Goal: Transaction & Acquisition: Obtain resource

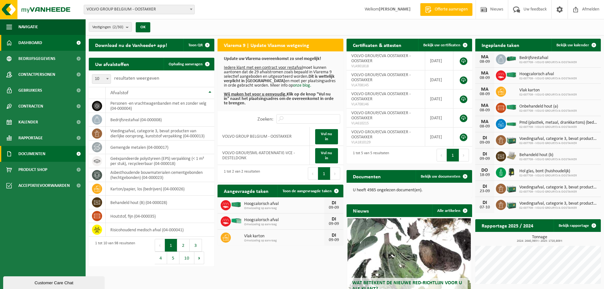
click at [29, 153] on span "Documenten" at bounding box center [31, 154] width 27 height 16
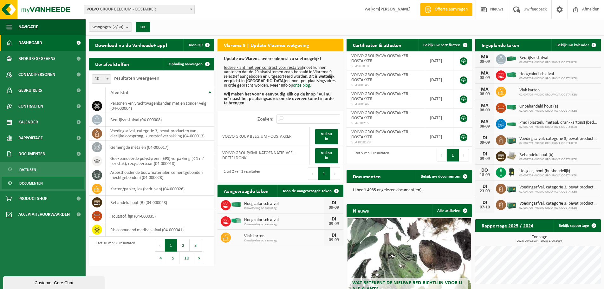
click at [27, 184] on span "Documenten" at bounding box center [30, 183] width 23 height 12
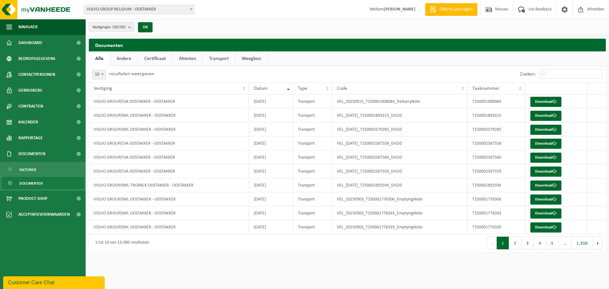
click at [188, 59] on link "Attesten" at bounding box center [187, 58] width 30 height 15
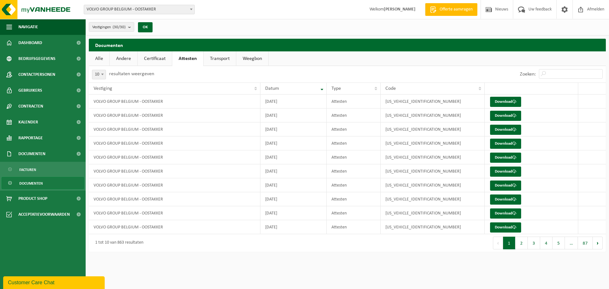
click at [252, 57] on link "Weegbon" at bounding box center [252, 58] width 32 height 15
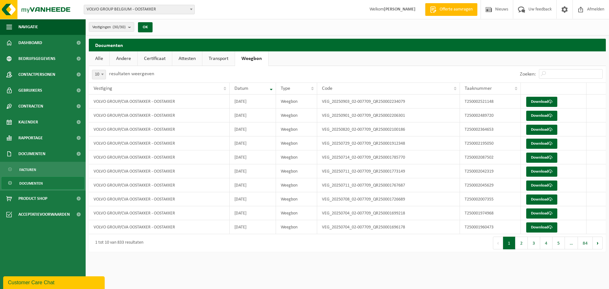
click at [224, 60] on link "Transport" at bounding box center [218, 58] width 32 height 15
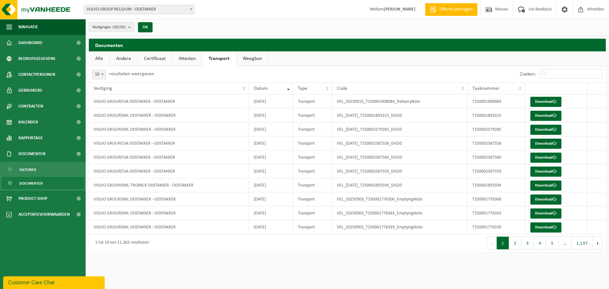
click at [155, 58] on link "Certificaat" at bounding box center [155, 58] width 34 height 15
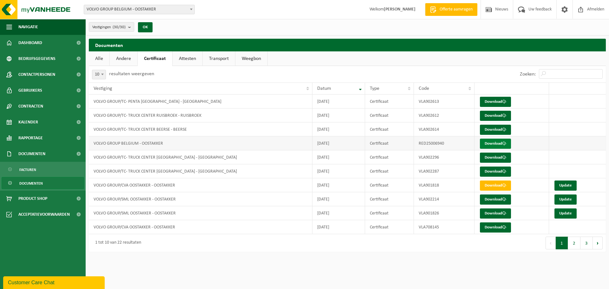
click at [500, 143] on link "Download" at bounding box center [495, 144] width 31 height 10
click at [435, 90] on div "Code" at bounding box center [443, 88] width 48 height 5
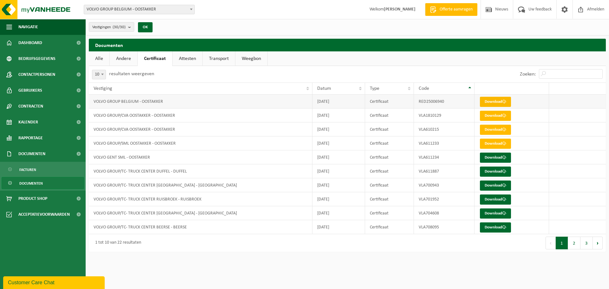
click at [497, 102] on link "Download" at bounding box center [495, 102] width 31 height 10
click at [344, 87] on div "Datum" at bounding box center [337, 88] width 40 height 5
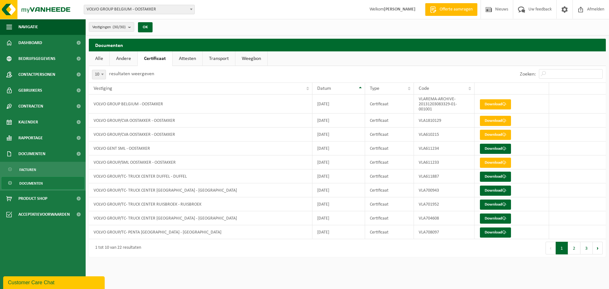
click at [344, 87] on div "Datum" at bounding box center [337, 88] width 40 height 5
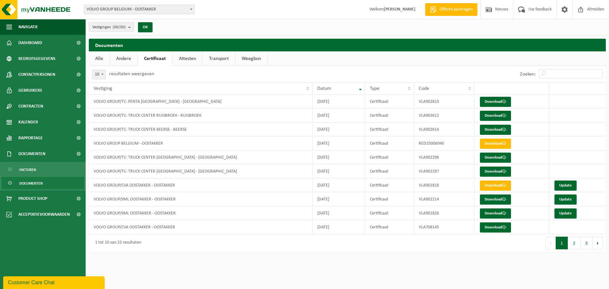
click at [125, 59] on link "Andere" at bounding box center [124, 58] width 28 height 15
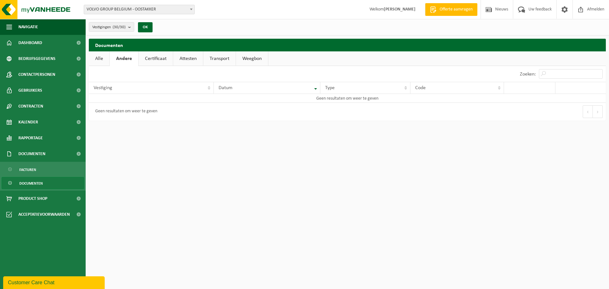
click at [152, 57] on link "Certificaat" at bounding box center [156, 58] width 34 height 15
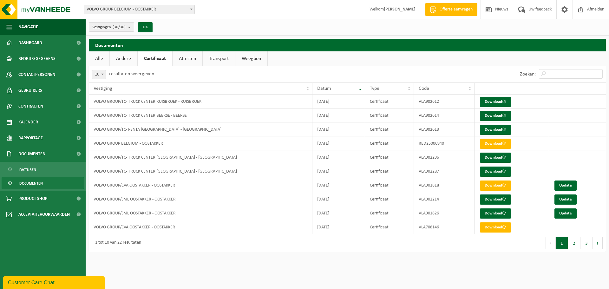
click at [220, 59] on link "Transport" at bounding box center [219, 58] width 32 height 15
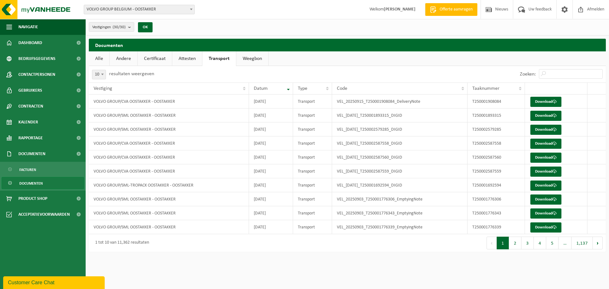
click at [193, 62] on link "Attesten" at bounding box center [187, 58] width 30 height 15
